Goal: Navigation & Orientation: Find specific page/section

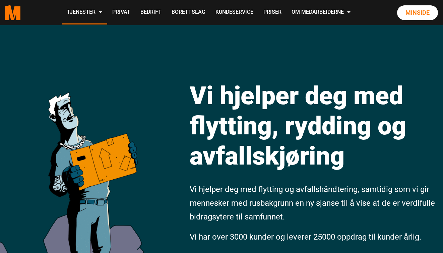
click at [427, 20] on link "Minside" at bounding box center [417, 12] width 41 height 15
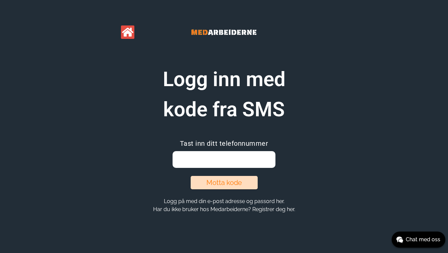
paste input "23 35 77 00"
click at [234, 180] on button "Motta kode" at bounding box center [223, 182] width 67 height 13
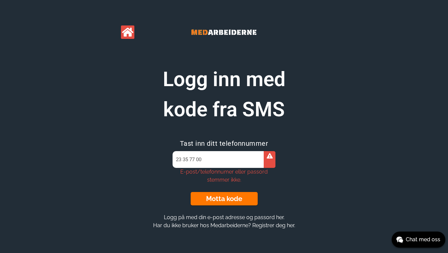
click at [199, 161] on input "23 35 77 00" at bounding box center [223, 159] width 103 height 17
type input "23357700"
click at [219, 200] on button "Motta kode" at bounding box center [223, 198] width 67 height 13
click at [309, 114] on div "Logg inn med kode fra SMS" at bounding box center [223, 94] width 257 height 60
click at [128, 31] on icon at bounding box center [127, 32] width 11 height 10
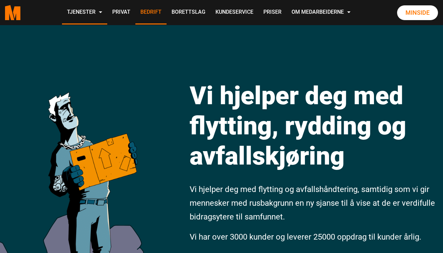
click at [166, 11] on link "Bedrift" at bounding box center [150, 13] width 31 height 24
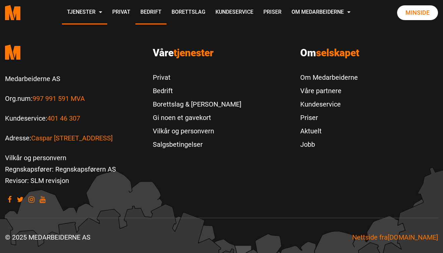
scroll to position [851, 0]
click at [165, 90] on link "Bedrift" at bounding box center [197, 90] width 88 height 13
